Goal: Information Seeking & Learning: Learn about a topic

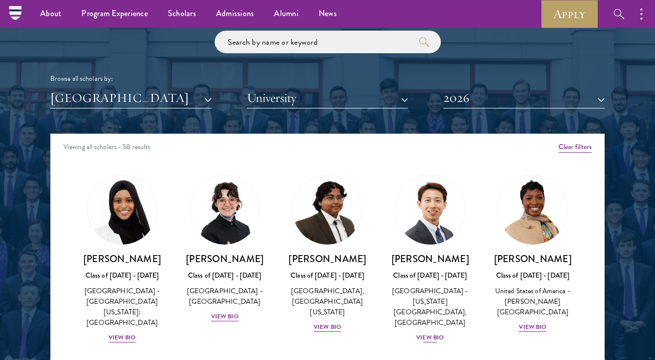
scroll to position [41, 0]
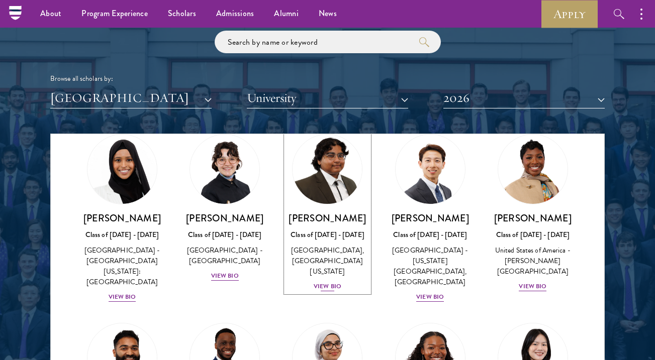
click at [324, 273] on div "[GEOGRAPHIC_DATA], [GEOGRAPHIC_DATA][US_STATE]" at bounding box center [327, 261] width 82 height 32
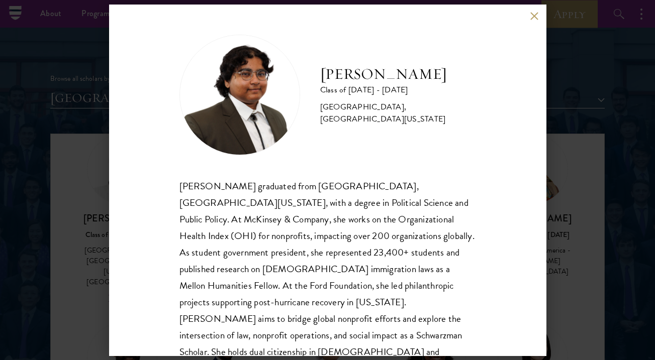
click at [535, 17] on button at bounding box center [534, 16] width 9 height 9
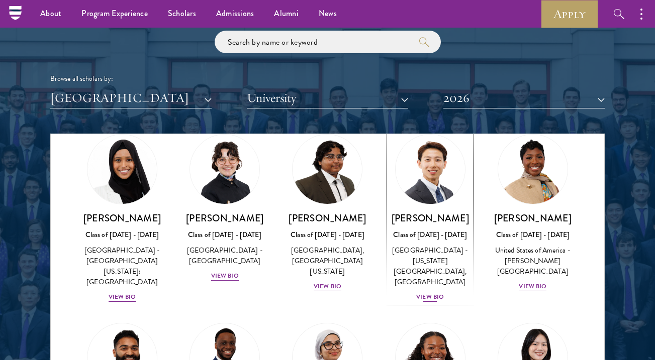
click at [431, 294] on div "View Bio" at bounding box center [430, 298] width 28 height 10
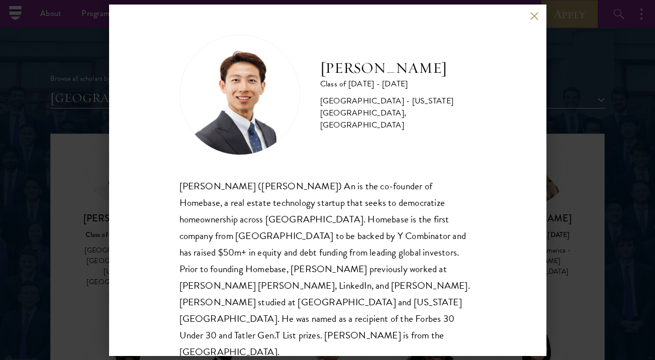
click at [58, 153] on div "[PERSON_NAME] Class of [DATE] - [DATE] [GEOGRAPHIC_DATA] - [US_STATE][GEOGRAPHI…" at bounding box center [327, 180] width 655 height 360
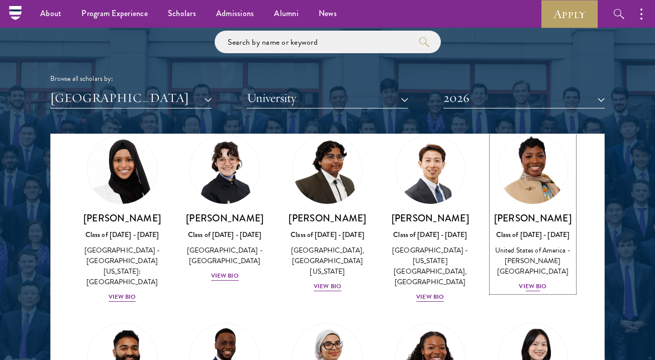
click at [528, 268] on div "[PERSON_NAME] Class of [DATE] - [DATE] [GEOGRAPHIC_DATA] - [PERSON_NAME][GEOGRA…" at bounding box center [533, 252] width 82 height 80
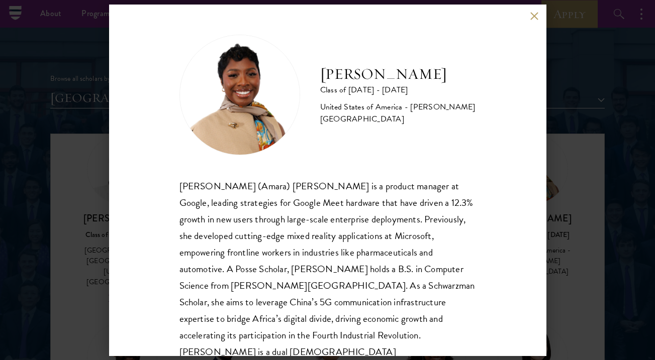
click at [555, 77] on div "[PERSON_NAME] Class of [DATE] - [DATE] [GEOGRAPHIC_DATA] - [PERSON_NAME][GEOGRA…" at bounding box center [327, 180] width 655 height 360
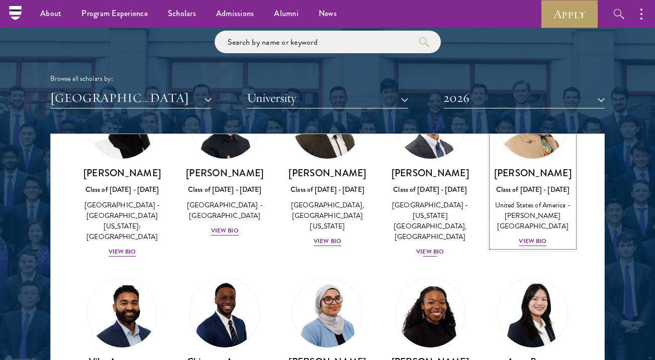
scroll to position [250, 0]
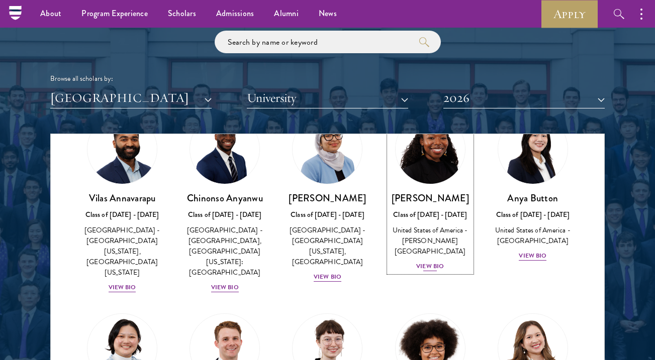
click at [431, 250] on div "Cowiya Arouna Class of [DATE] - [DATE] [GEOGRAPHIC_DATA] - [PERSON_NAME][GEOGRA…" at bounding box center [430, 232] width 82 height 80
